Goal: Contribute content: Add original content to the website for others to see

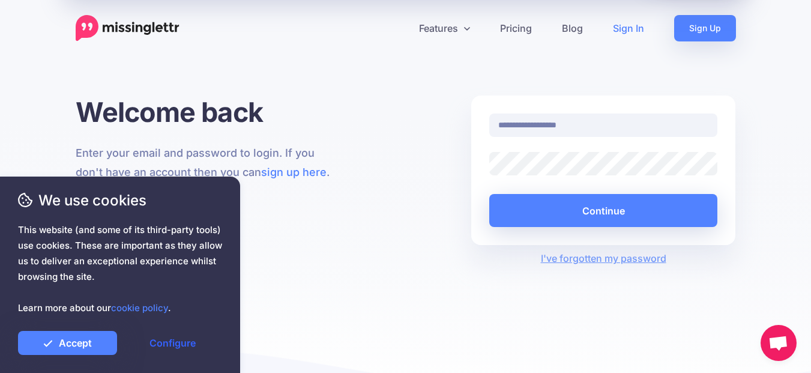
click at [164, 340] on link "Configure" at bounding box center [172, 343] width 99 height 24
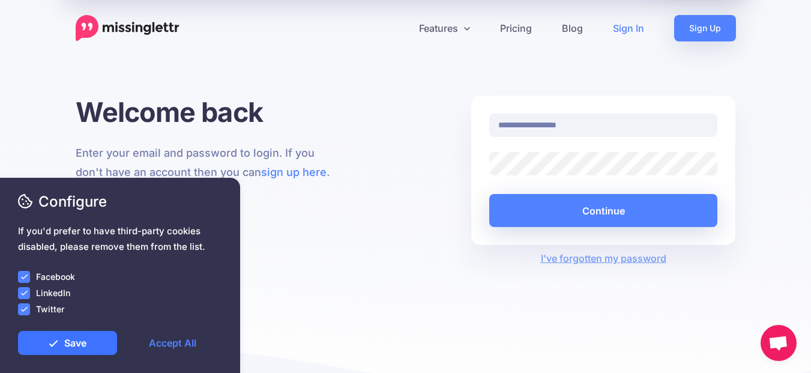
click at [47, 338] on link "Save" at bounding box center [67, 343] width 99 height 24
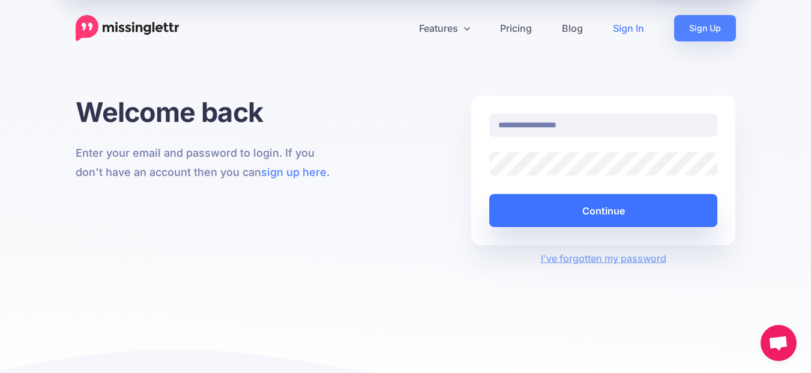
click at [599, 211] on button "Continue" at bounding box center [603, 210] width 229 height 33
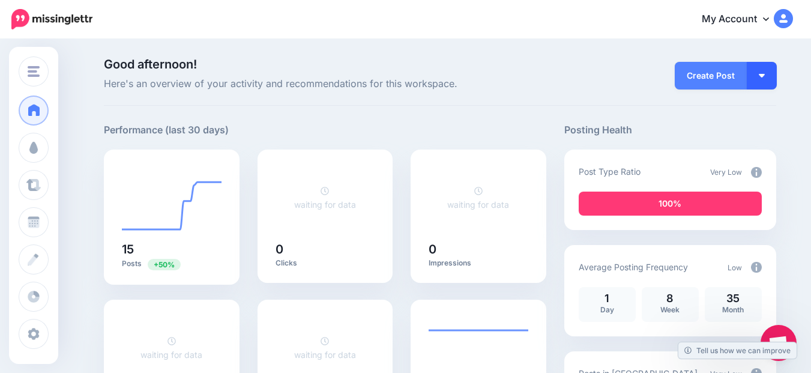
click at [761, 72] on button "button" at bounding box center [761, 76] width 30 height 28
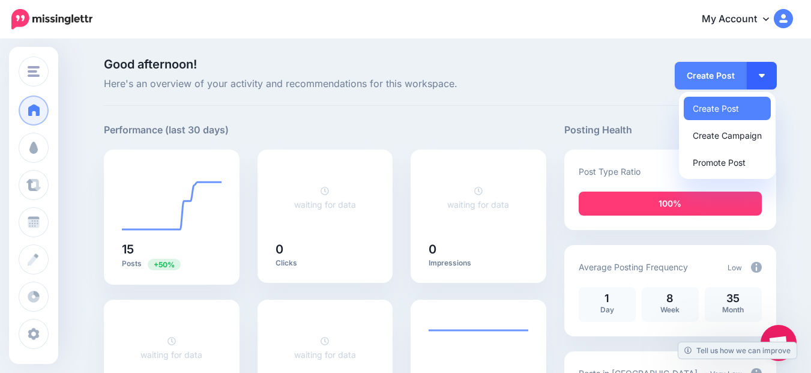
click at [760, 72] on button "button" at bounding box center [761, 76] width 30 height 28
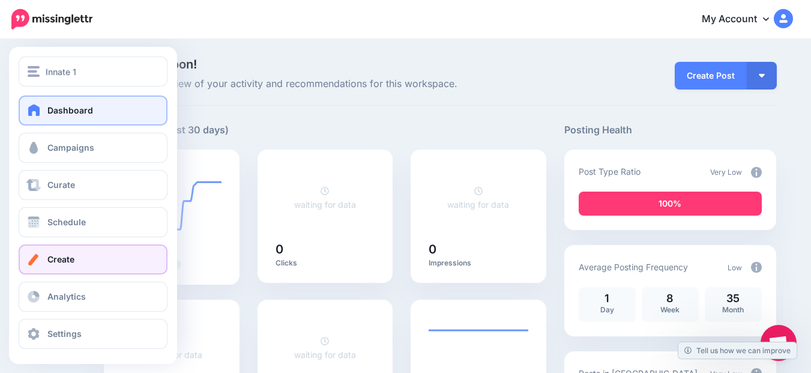
click at [59, 249] on link "Create" at bounding box center [93, 259] width 149 height 30
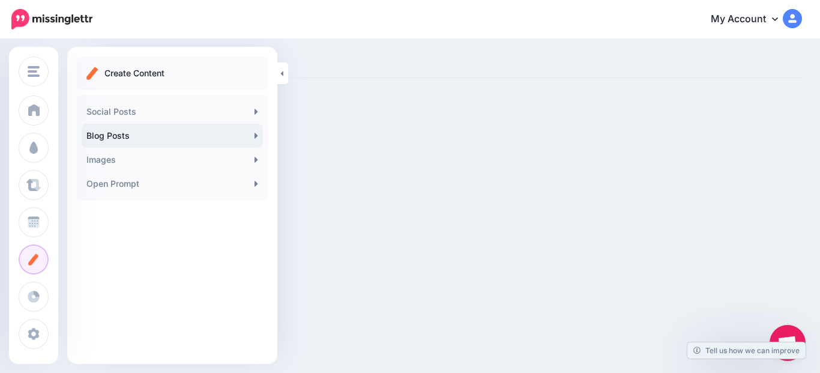
click at [248, 128] on link "Blog Posts" at bounding box center [172, 136] width 181 height 24
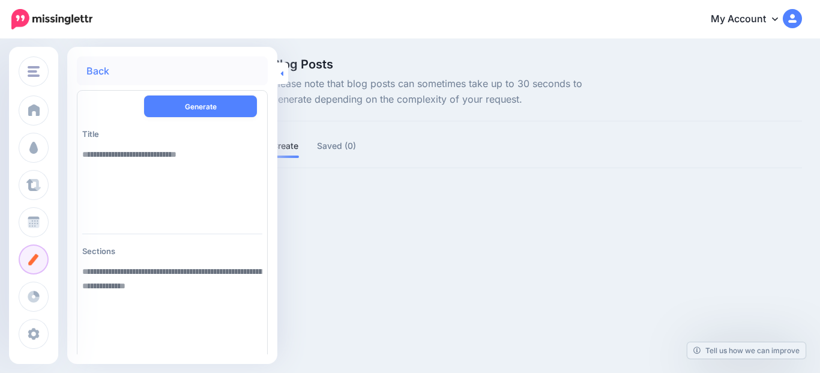
click at [282, 79] on link at bounding box center [282, 73] width 11 height 22
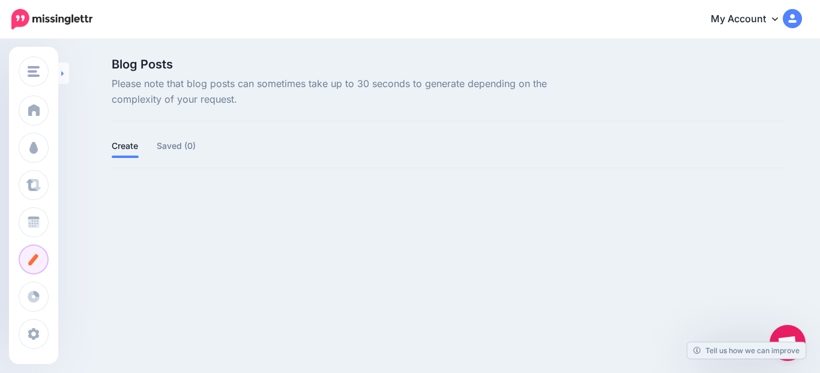
click at [64, 77] on icon at bounding box center [62, 74] width 3 height 8
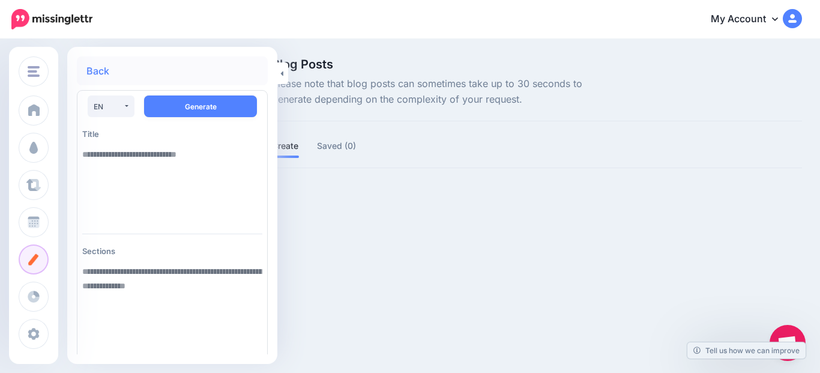
click at [109, 155] on textarea at bounding box center [172, 183] width 180 height 82
paste textarea "**********"
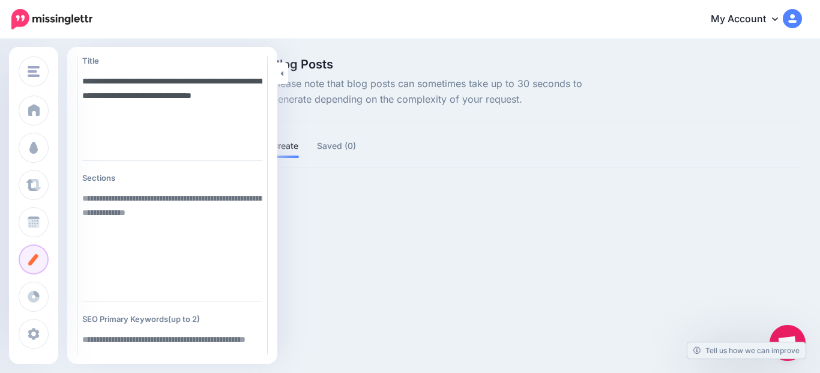
scroll to position [72, 0]
type textarea "**********"
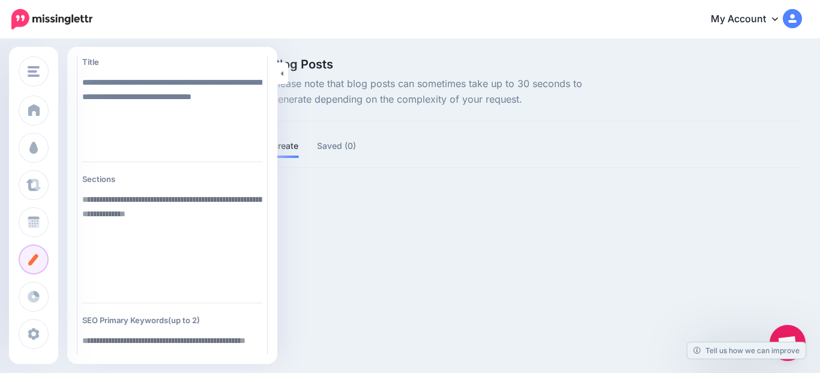
click at [92, 197] on textarea at bounding box center [172, 240] width 180 height 106
paste textarea "**********"
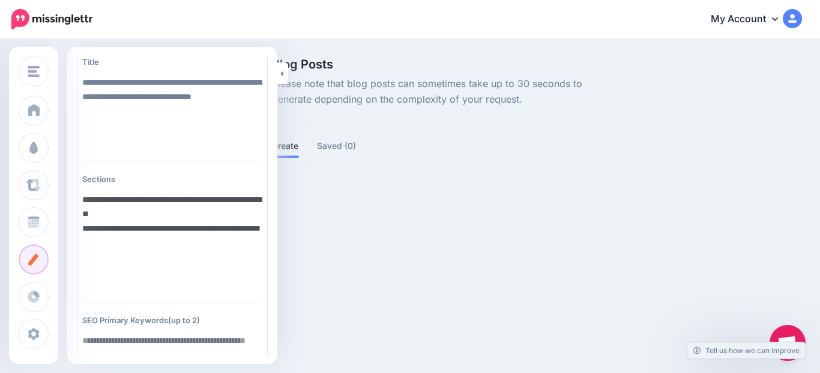
paste textarea "**********"
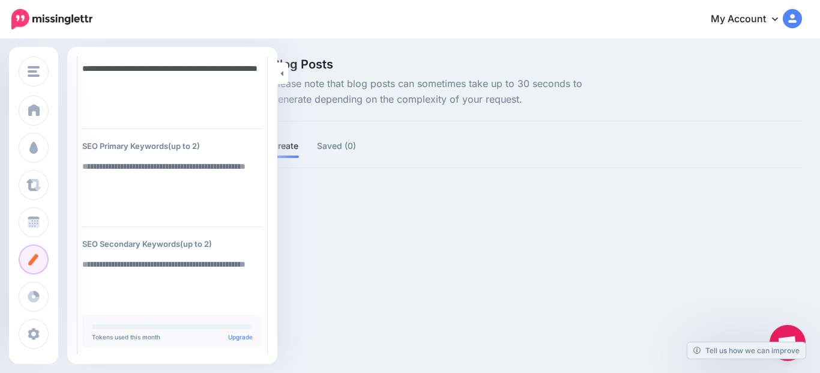
scroll to position [259, 0]
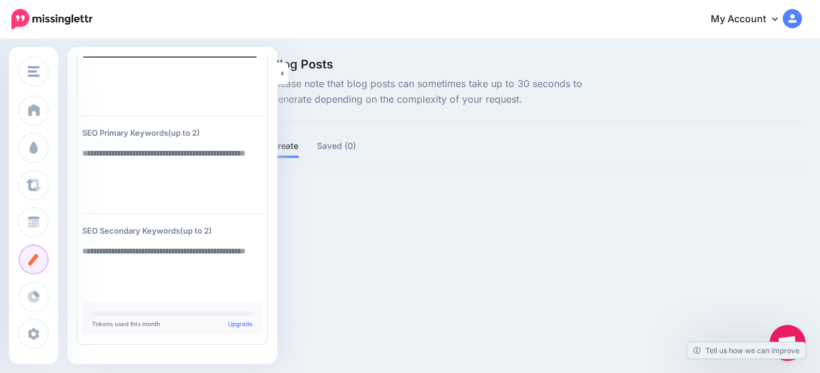
type textarea "**********"
click at [88, 152] on textarea at bounding box center [172, 172] width 180 height 62
paste textarea "**********"
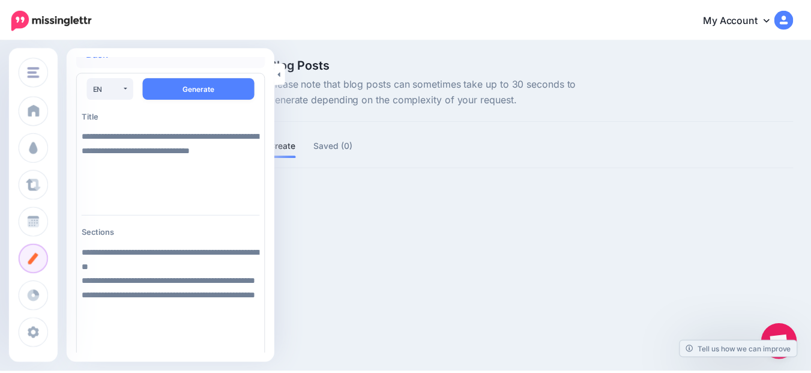
scroll to position [0, 0]
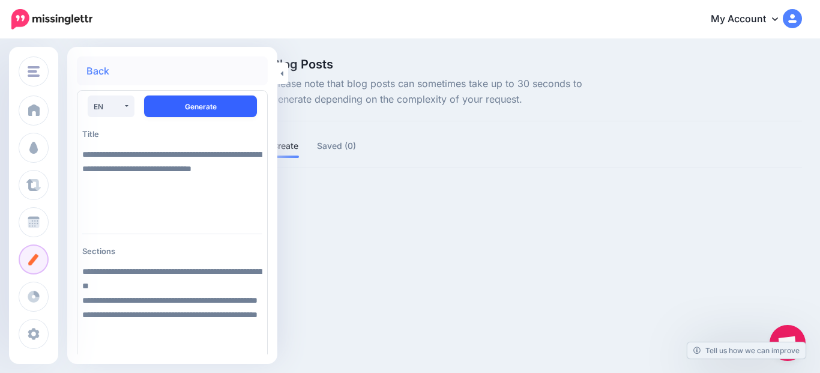
type textarea "**********"
click at [211, 103] on button "Generate" at bounding box center [200, 106] width 113 height 22
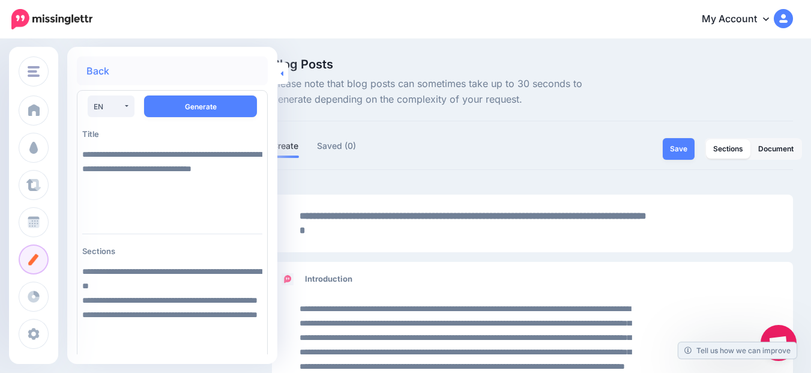
click at [284, 74] on link at bounding box center [282, 73] width 11 height 22
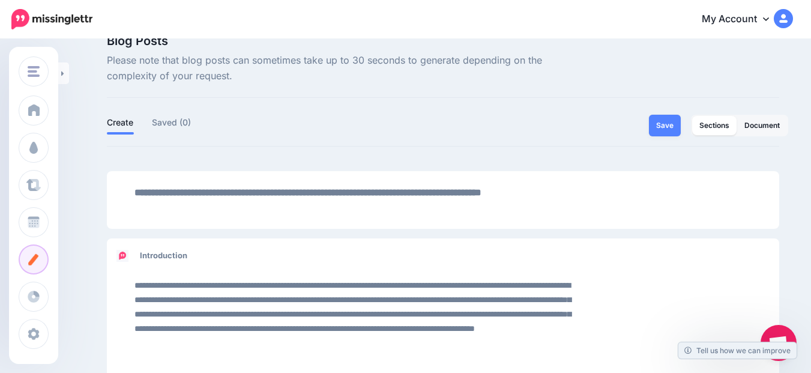
scroll to position [22, 0]
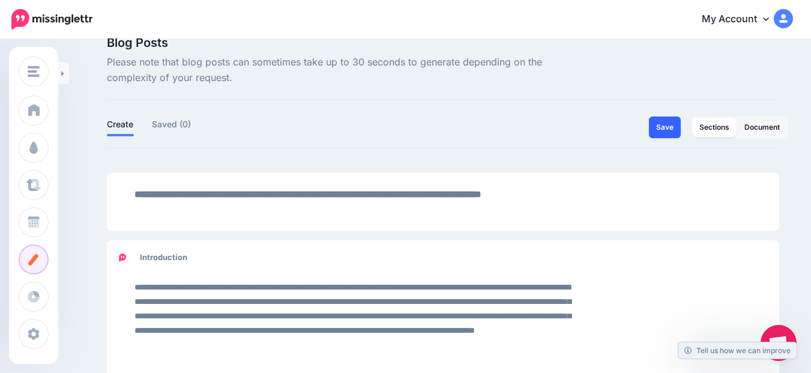
click at [664, 127] on button "Save" at bounding box center [665, 127] width 32 height 22
click at [660, 124] on button "Save" at bounding box center [665, 127] width 32 height 22
click at [129, 126] on link "Create" at bounding box center [120, 124] width 27 height 14
click at [165, 123] on link "Saved (1)" at bounding box center [171, 124] width 38 height 14
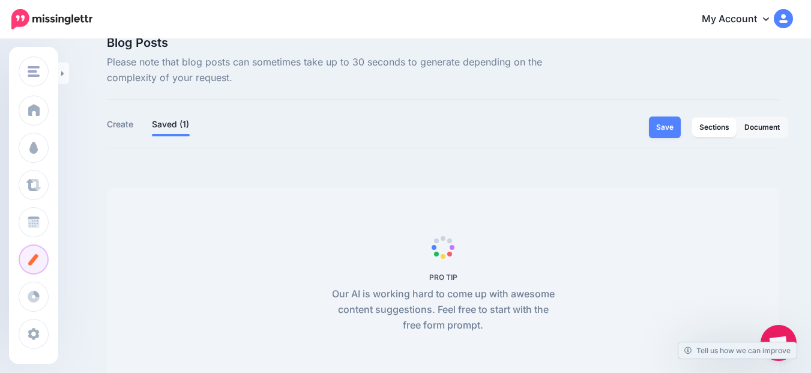
scroll to position [0, 0]
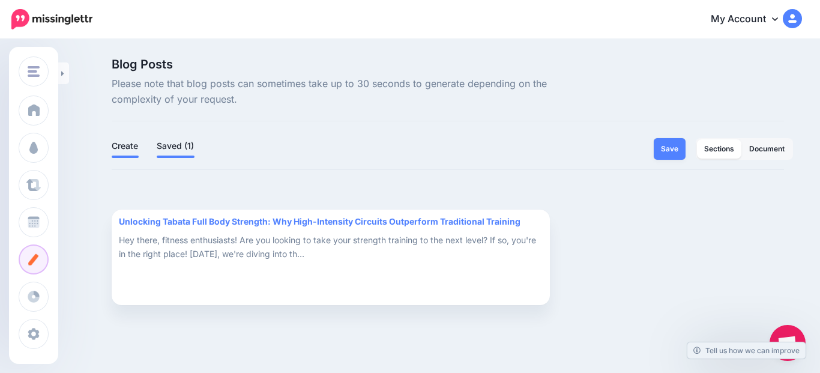
click at [125, 146] on link "Create" at bounding box center [125, 146] width 27 height 14
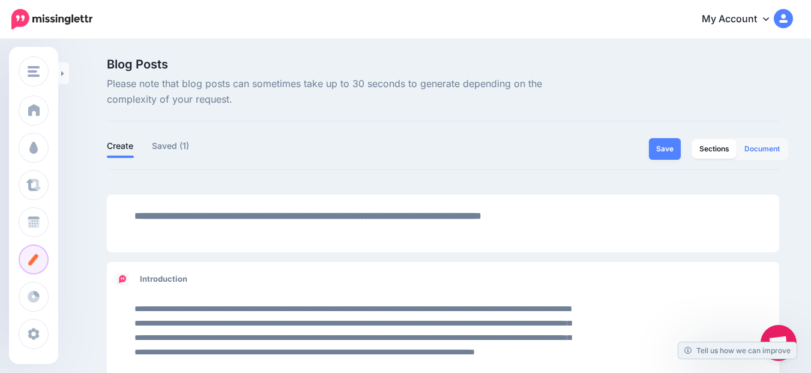
click at [773, 146] on link "Document" at bounding box center [762, 148] width 50 height 19
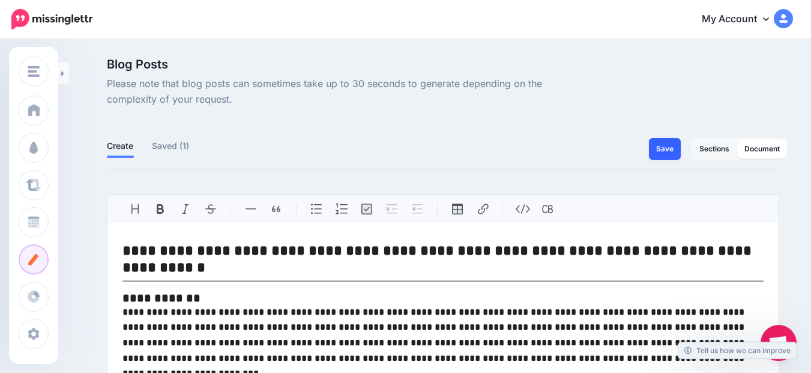
click at [663, 146] on button "Save" at bounding box center [665, 149] width 32 height 22
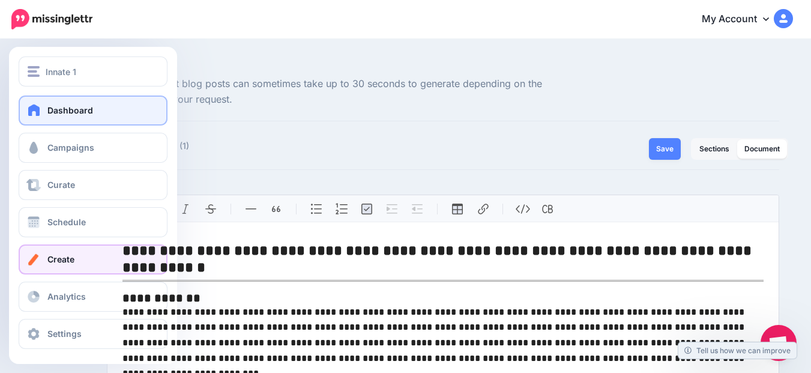
click at [58, 106] on span "Dashboard" at bounding box center [70, 110] width 46 height 10
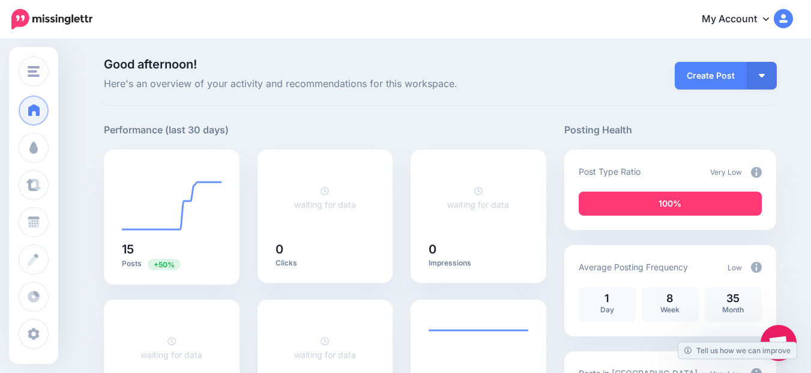
click at [793, 17] on img at bounding box center [782, 18] width 19 height 19
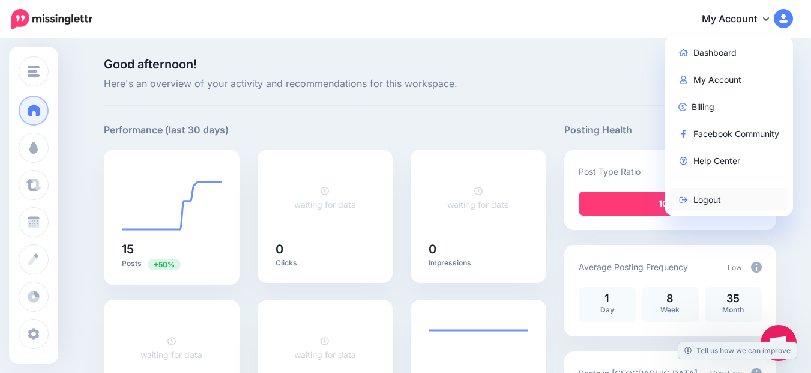
click at [721, 202] on link "Logout" at bounding box center [728, 199] width 119 height 23
